Goal: Navigation & Orientation: Find specific page/section

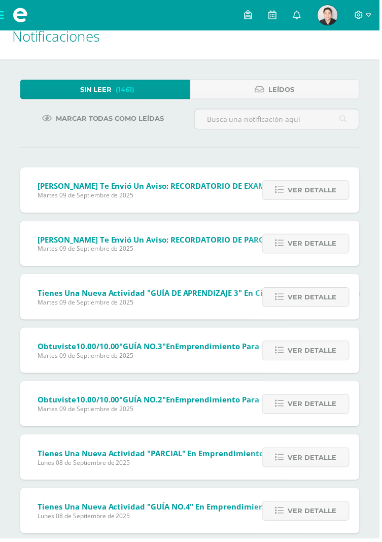
scroll to position [29, 0]
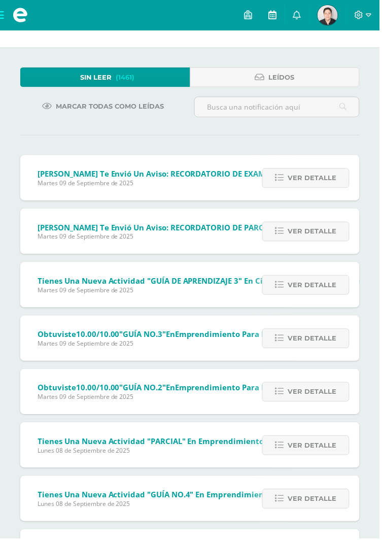
click at [273, 8] on link at bounding box center [274, 15] width 24 height 30
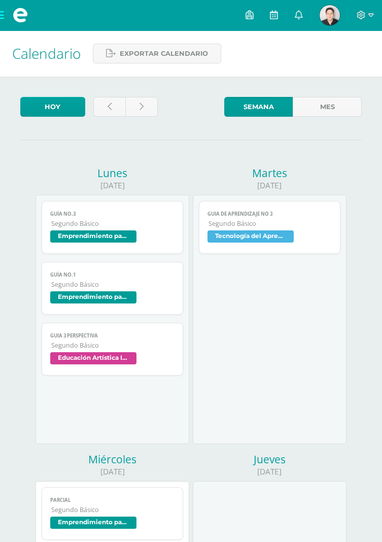
click at [320, 114] on link "Mes" at bounding box center [327, 107] width 69 height 20
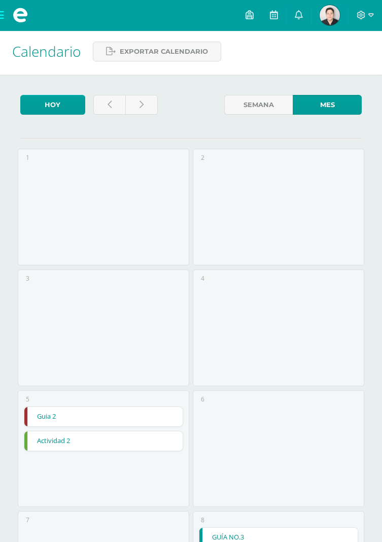
scroll to position [3, 0]
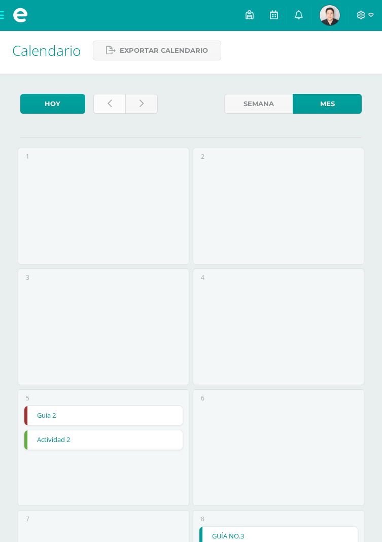
click at [105, 96] on link at bounding box center [109, 104] width 32 height 20
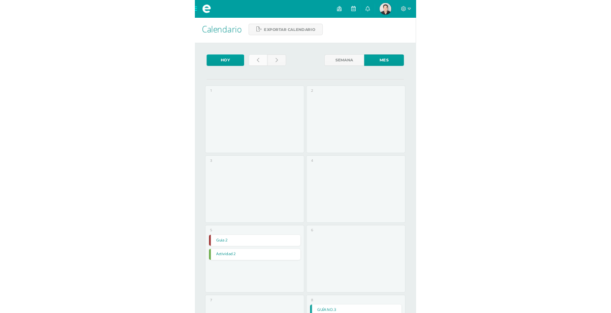
scroll to position [36, 0]
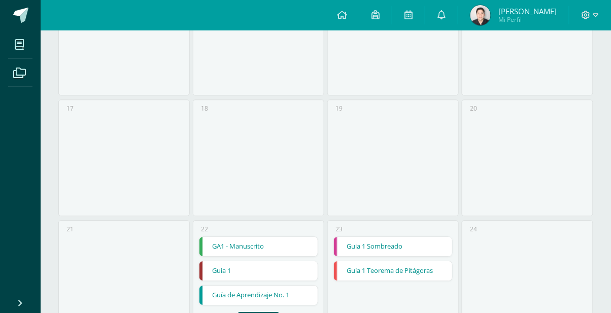
scroll to position [546, 0]
